Goal: Task Accomplishment & Management: Manage account settings

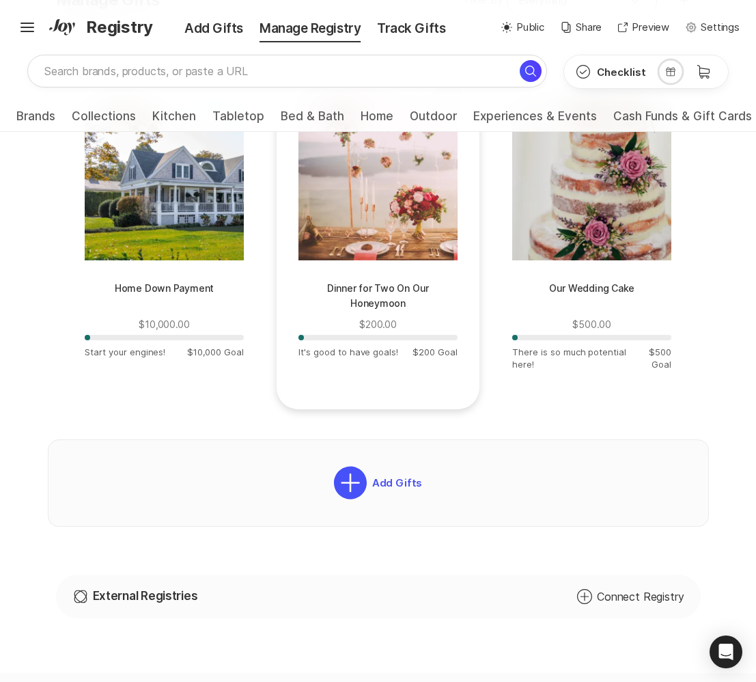
scroll to position [461, 0]
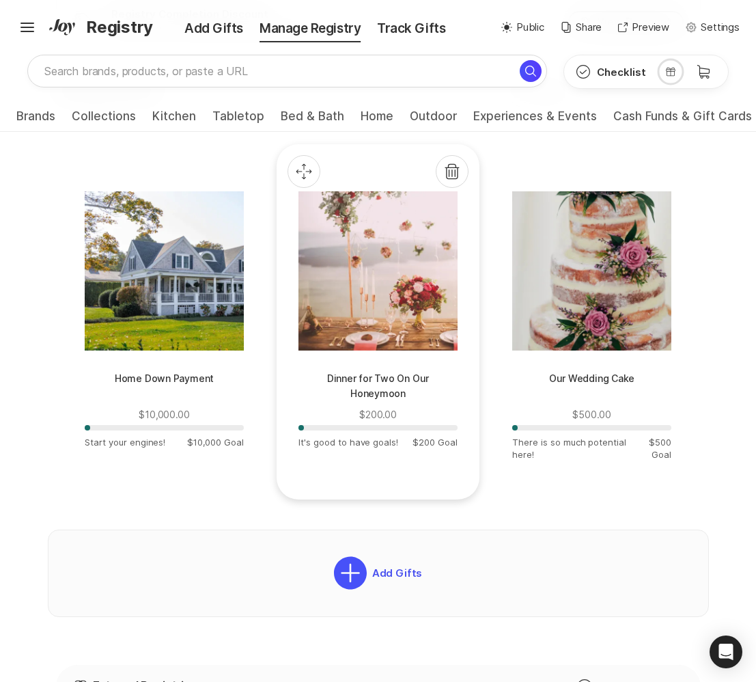
click at [401, 385] on p "Dinner for Two On Our Honeymoon" at bounding box center [378, 387] width 159 height 33
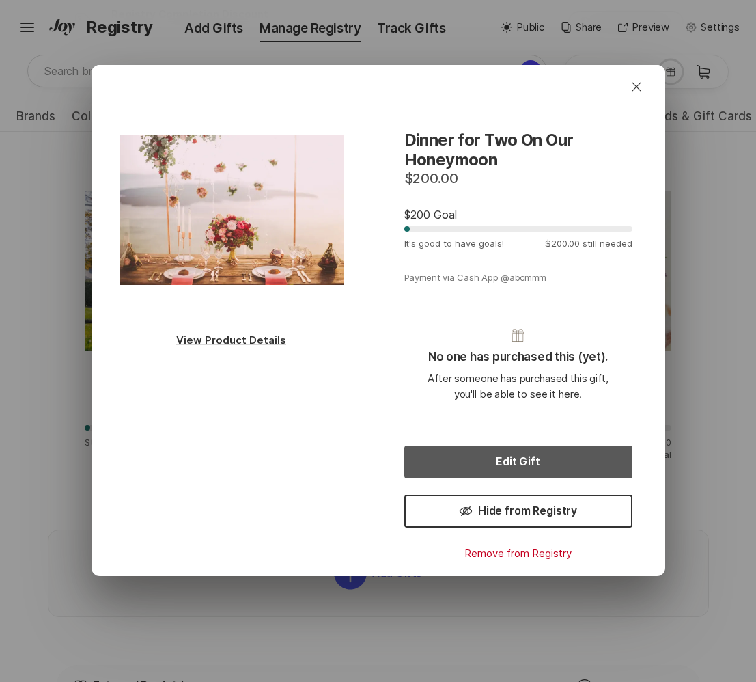
click at [454, 445] on button "Edit Gift" at bounding box center [518, 461] width 228 height 33
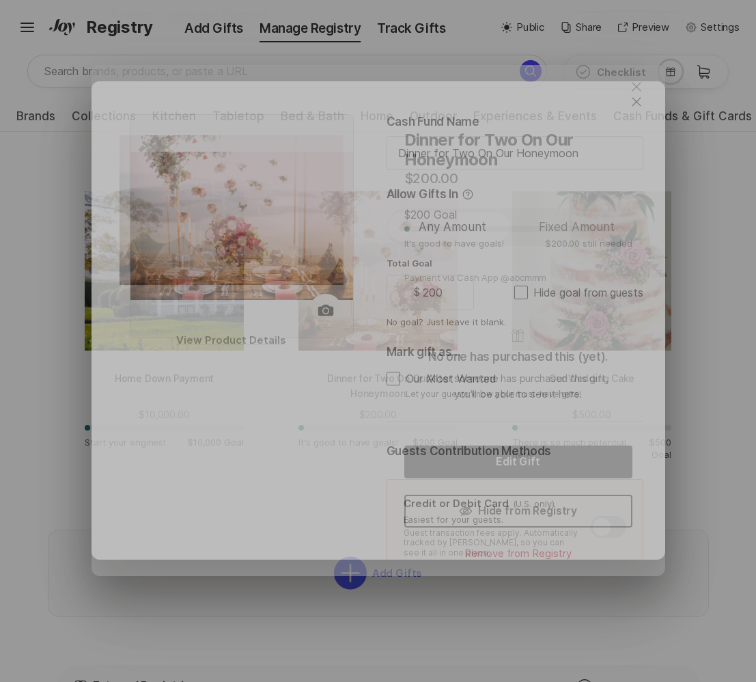
type textarea "x"
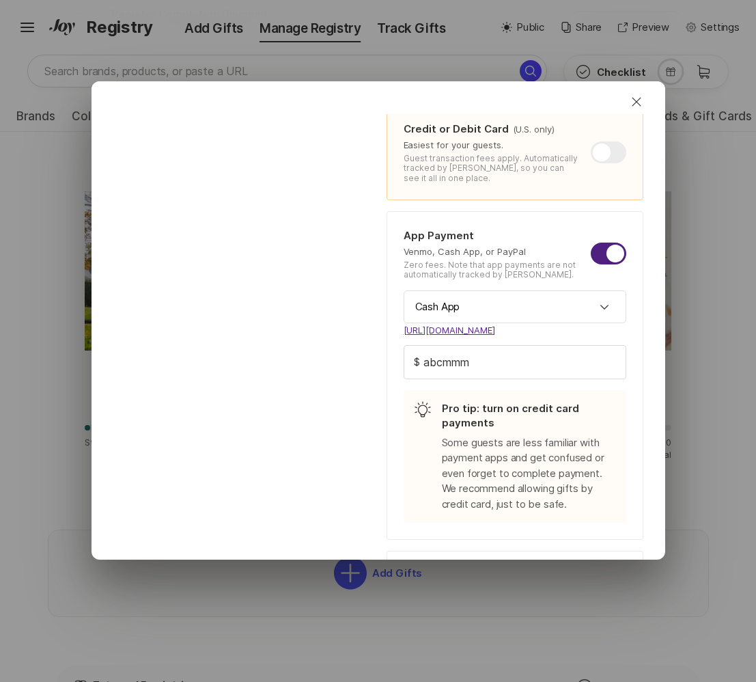
scroll to position [376, 0]
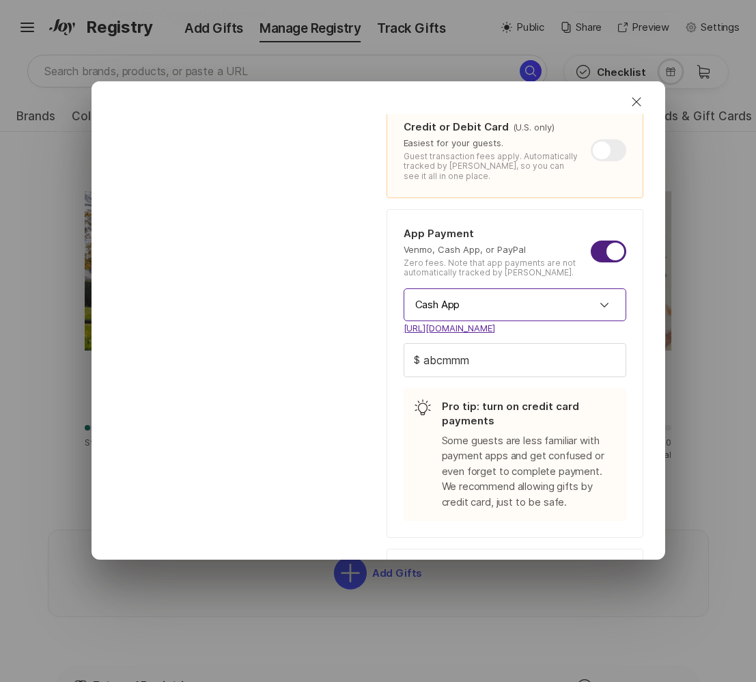
click at [556, 305] on input "Cash App" at bounding box center [515, 304] width 223 height 33
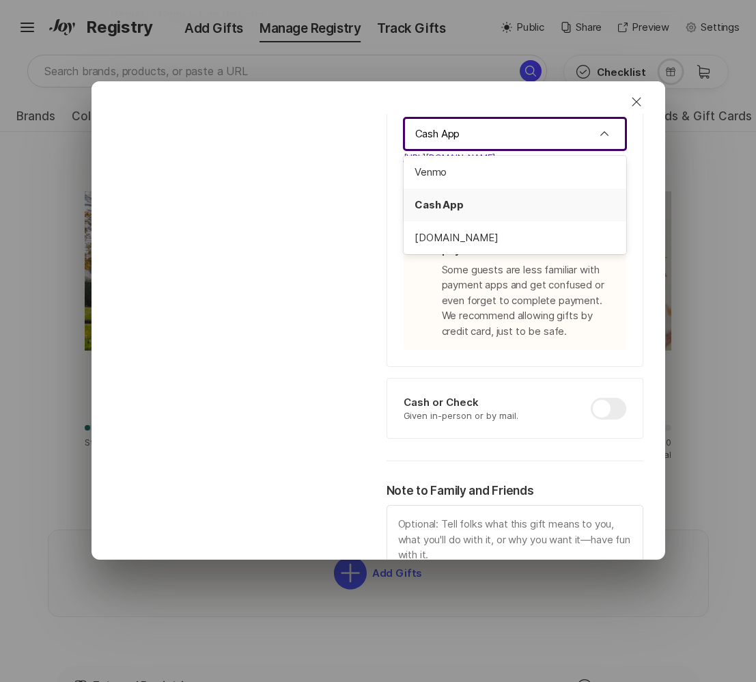
scroll to position [546, 0]
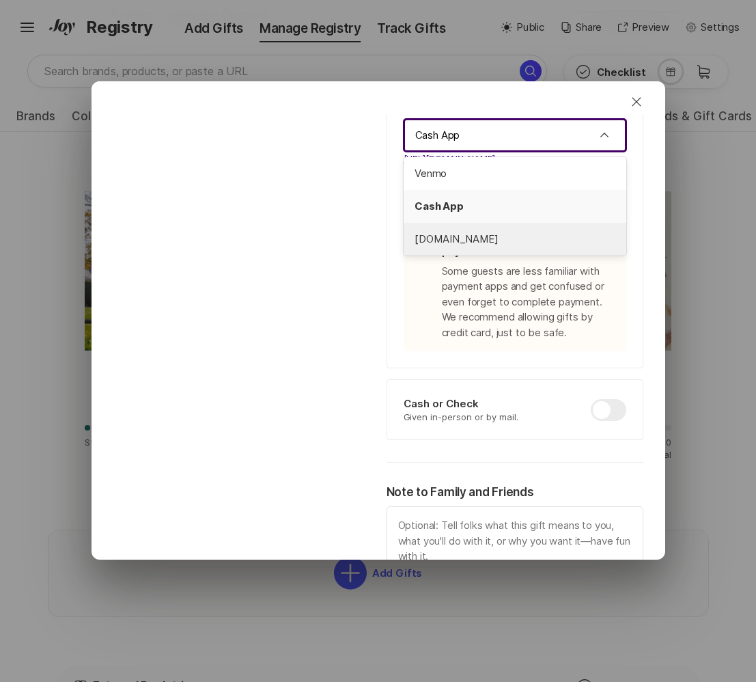
click at [514, 236] on span "[DOMAIN_NAME]" at bounding box center [515, 240] width 201 height 16
type input "[DOMAIN_NAME]"
type textarea "x"
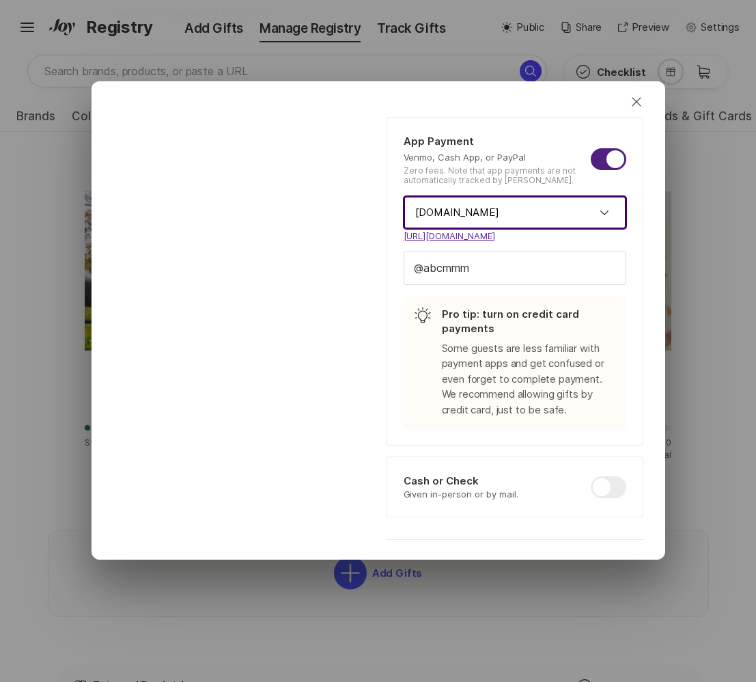
scroll to position [467, 0]
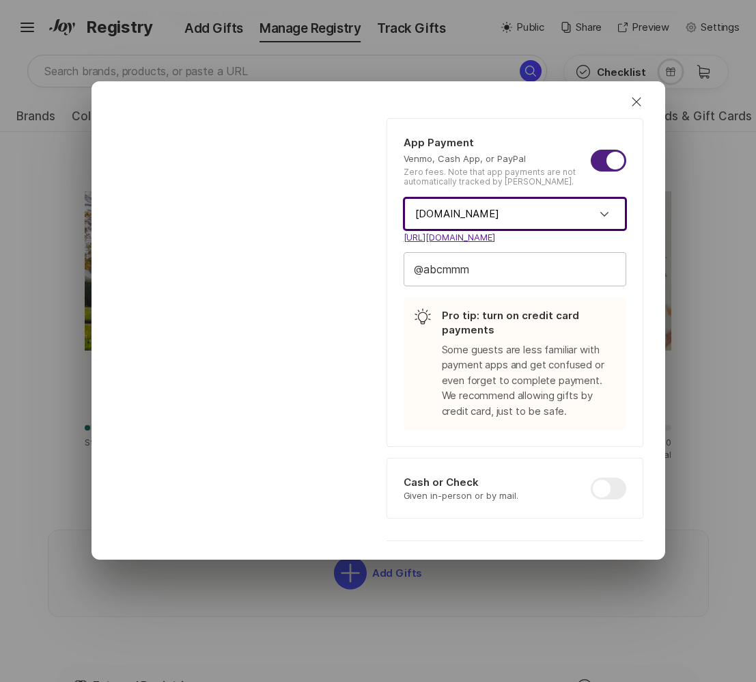
click at [517, 268] on input "abcmmm" at bounding box center [514, 269] width 221 height 33
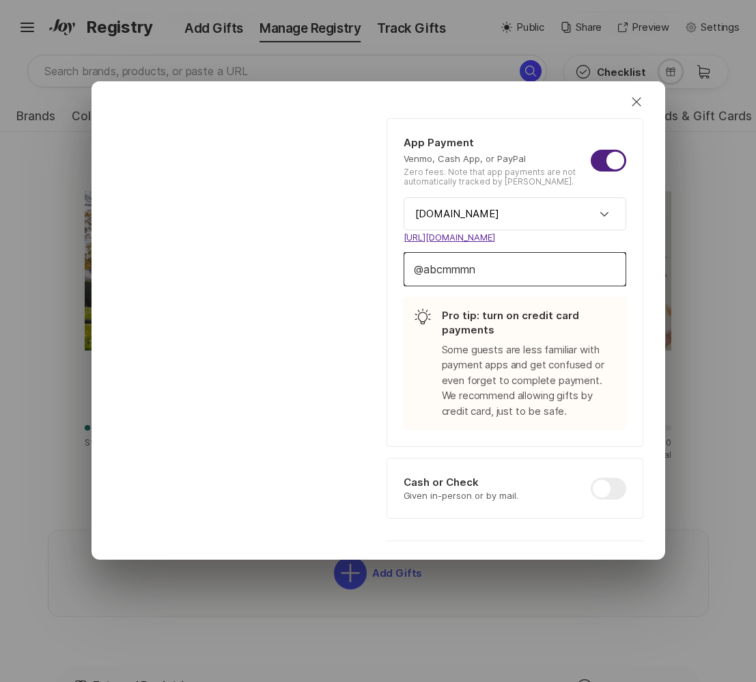
type input "abcmmmnn"
type textarea "x"
type input "abcmmmnnn"
type textarea "x"
type input "abcmmmnnnn"
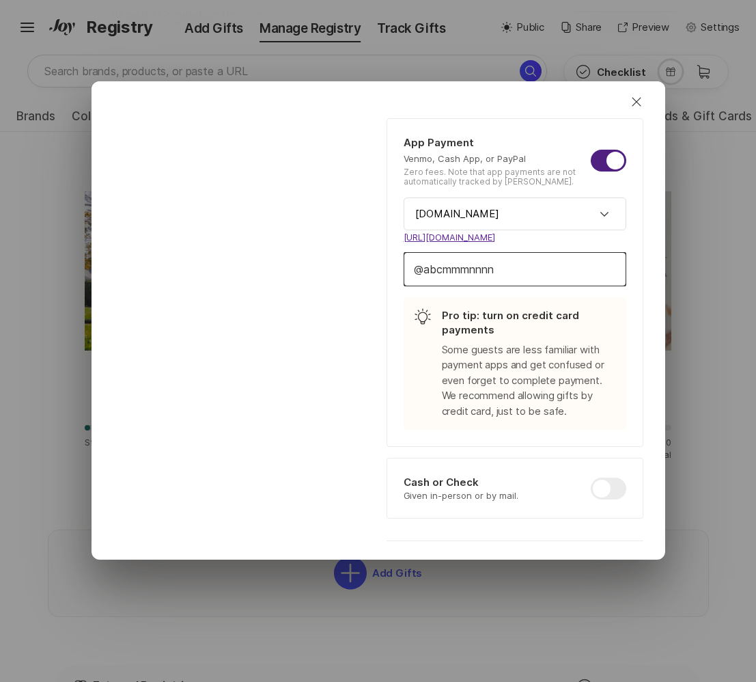
type textarea "x"
type input "abcmmmnnnnn"
type textarea "x"
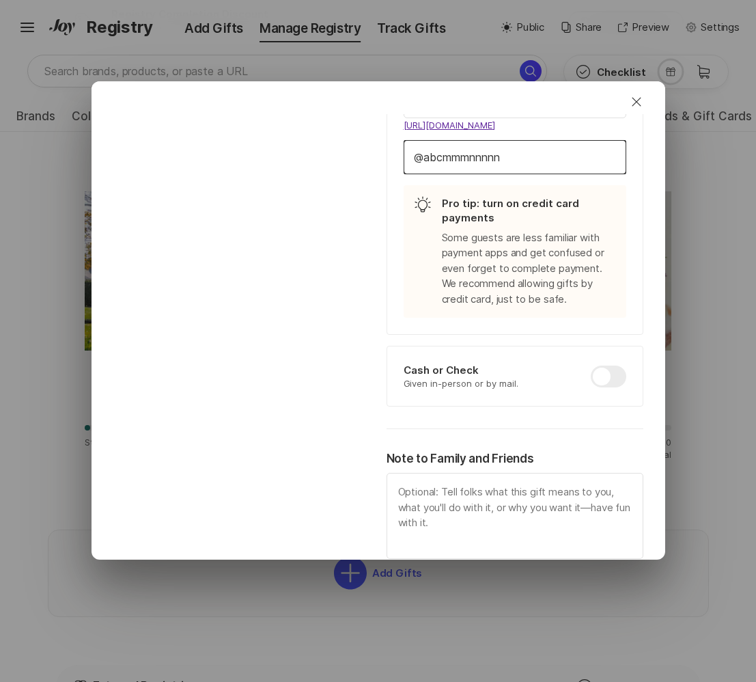
scroll to position [670, 0]
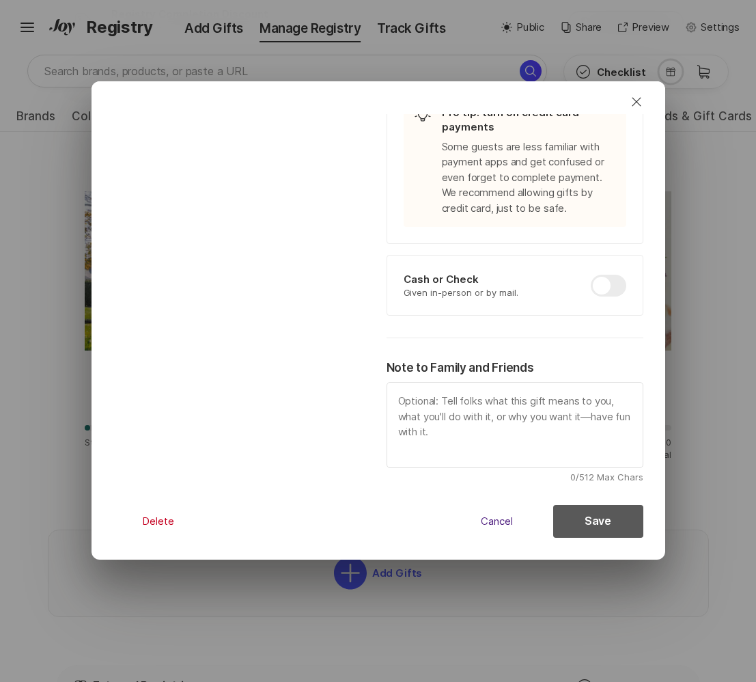
type input "abcmmmnnnnn"
click at [575, 516] on button "Save" at bounding box center [598, 521] width 90 height 33
type textarea "x"
type input "Cash App"
type input "abcmmm"
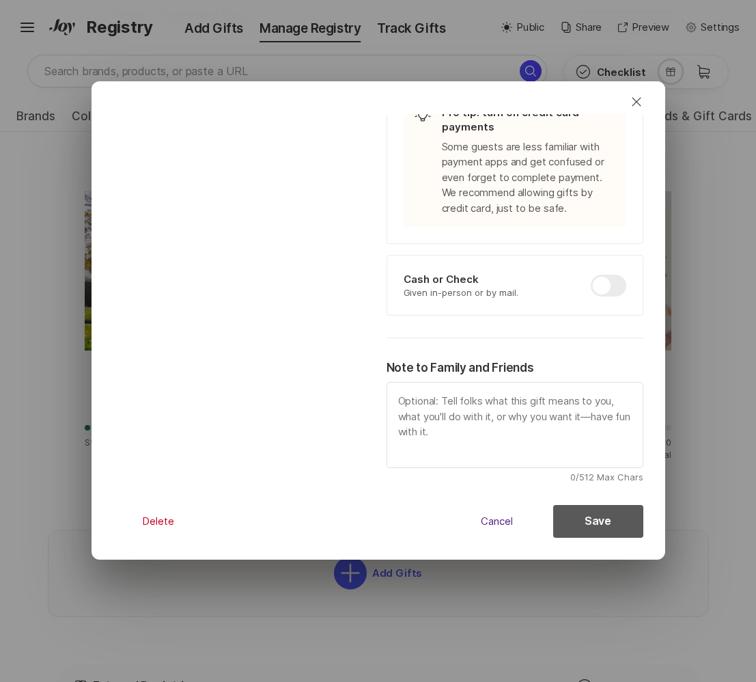
type textarea "x"
